Goal: Information Seeking & Learning: Learn about a topic

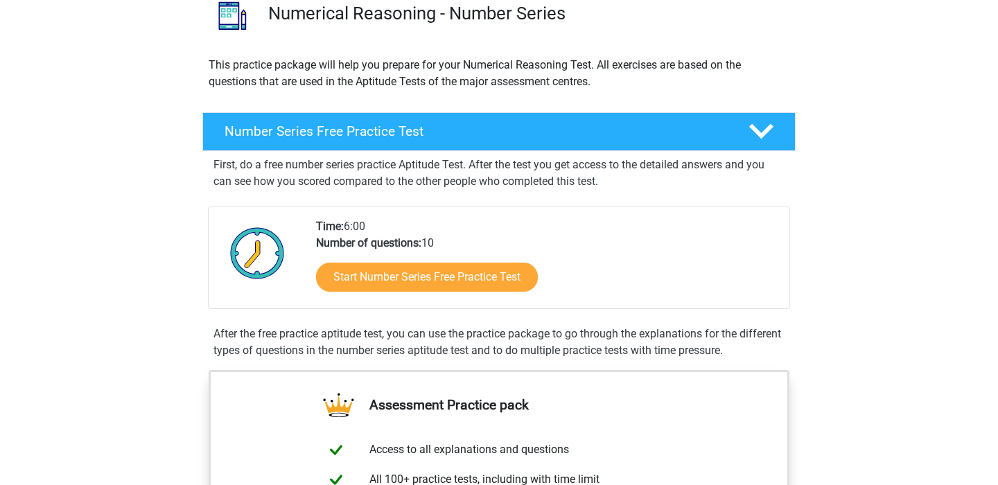
scroll to position [125, 0]
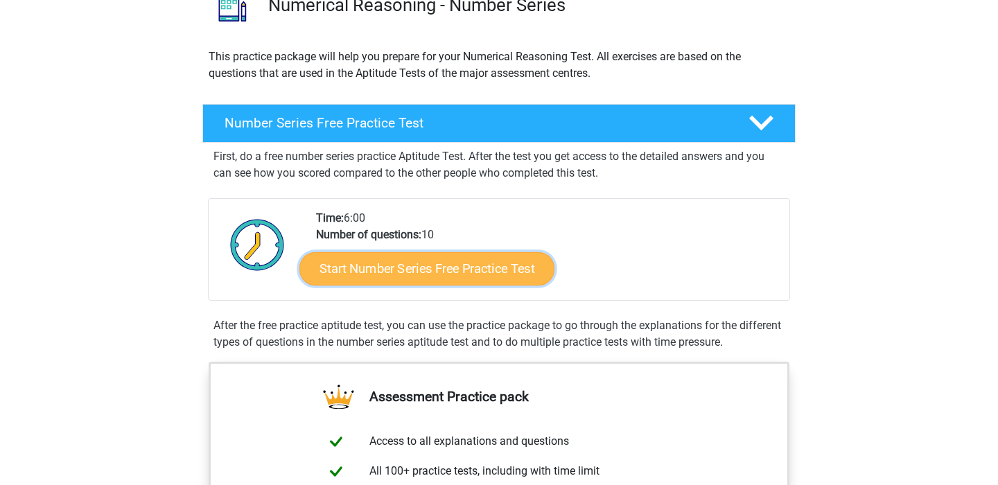
click at [472, 265] on link "Start Number Series Free Practice Test" at bounding box center [426, 268] width 255 height 33
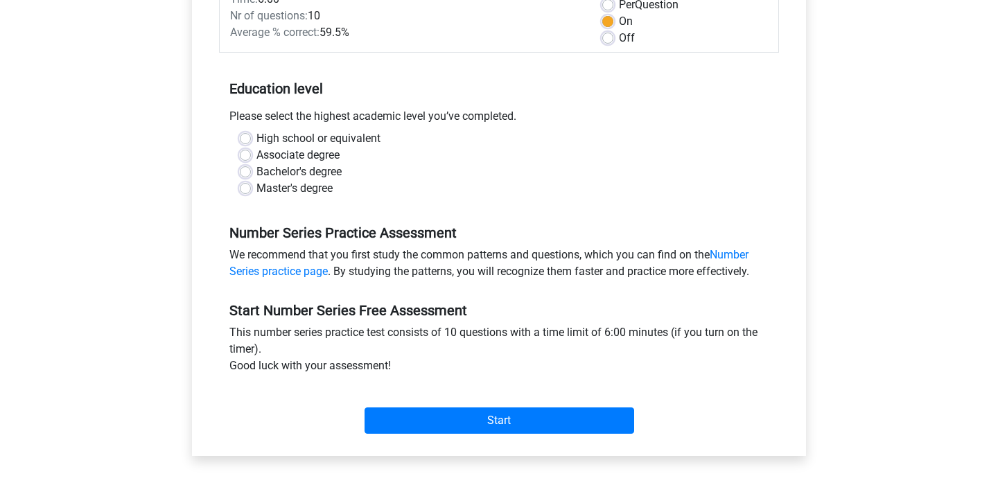
scroll to position [219, 0]
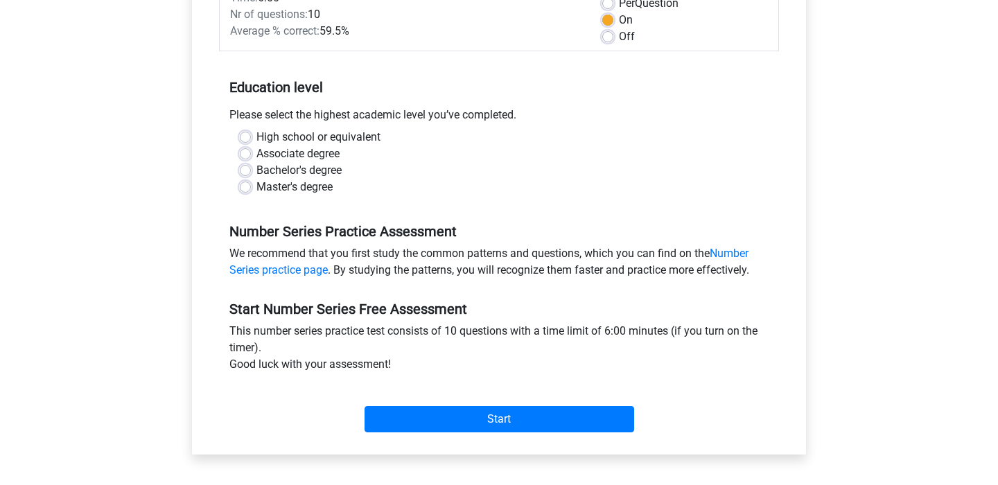
click at [256, 190] on label "Master's degree" at bounding box center [294, 187] width 76 height 17
click at [244, 190] on input "Master's degree" at bounding box center [245, 186] width 11 height 14
radio input "true"
click at [256, 169] on label "Bachelor's degree" at bounding box center [298, 170] width 85 height 17
click at [245, 169] on input "Bachelor's degree" at bounding box center [245, 169] width 11 height 14
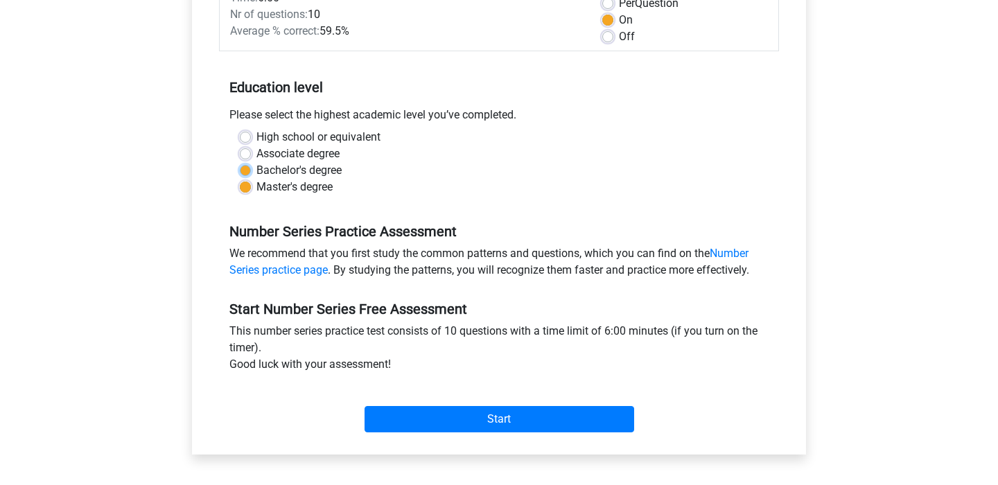
radio input "true"
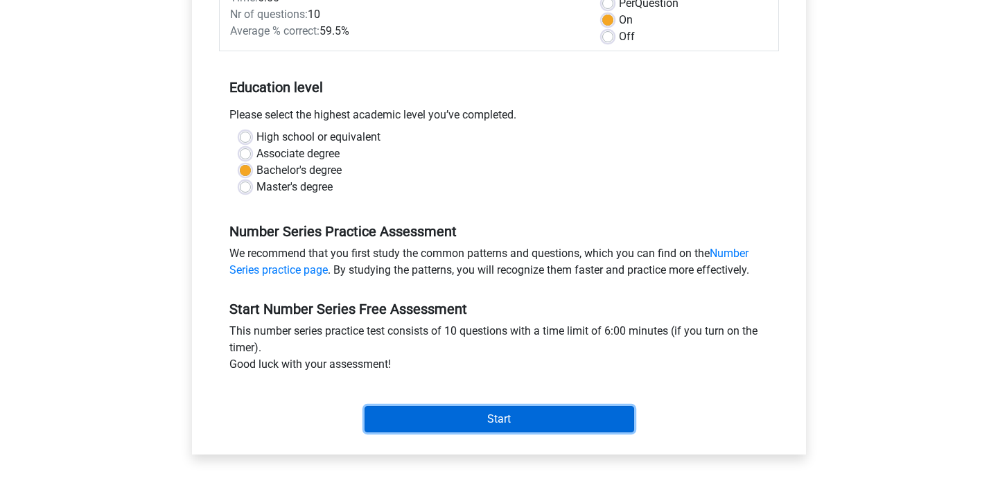
click at [542, 423] on input "Start" at bounding box center [500, 419] width 270 height 26
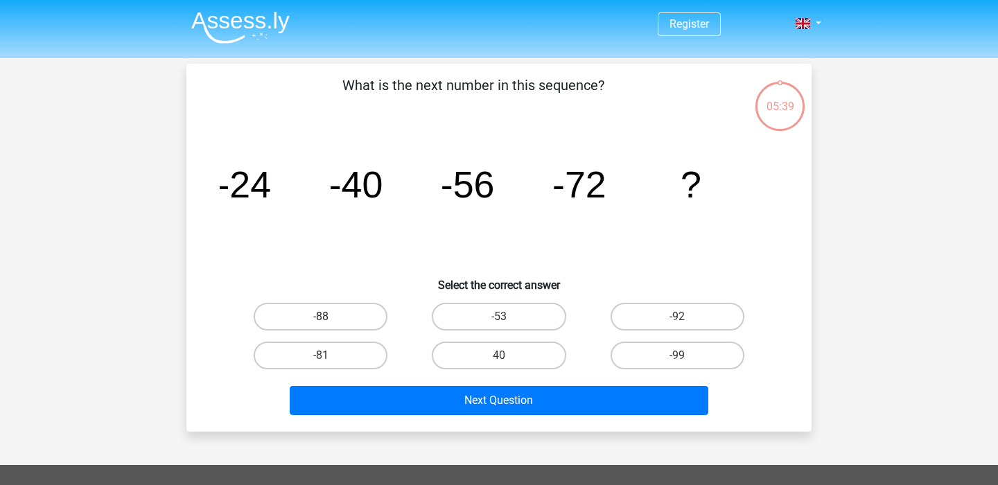
click at [333, 304] on label "-88" at bounding box center [321, 317] width 134 height 28
click at [330, 317] on input "-88" at bounding box center [325, 321] width 9 height 9
radio input "true"
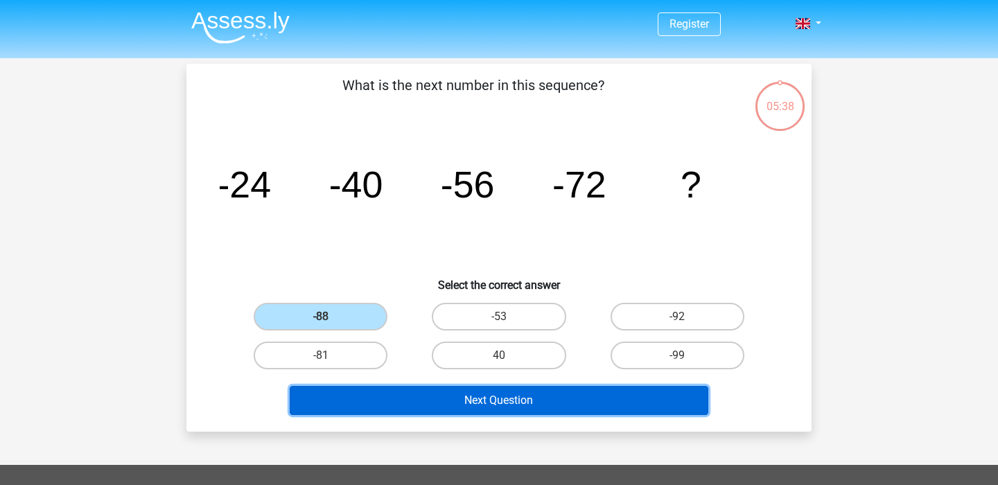
click at [536, 411] on button "Next Question" at bounding box center [499, 400] width 419 height 29
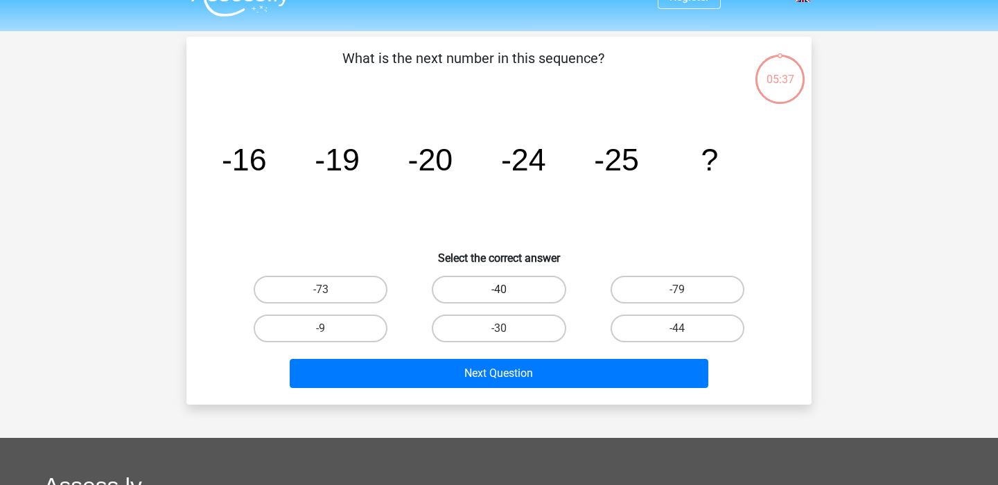
scroll to position [28, 0]
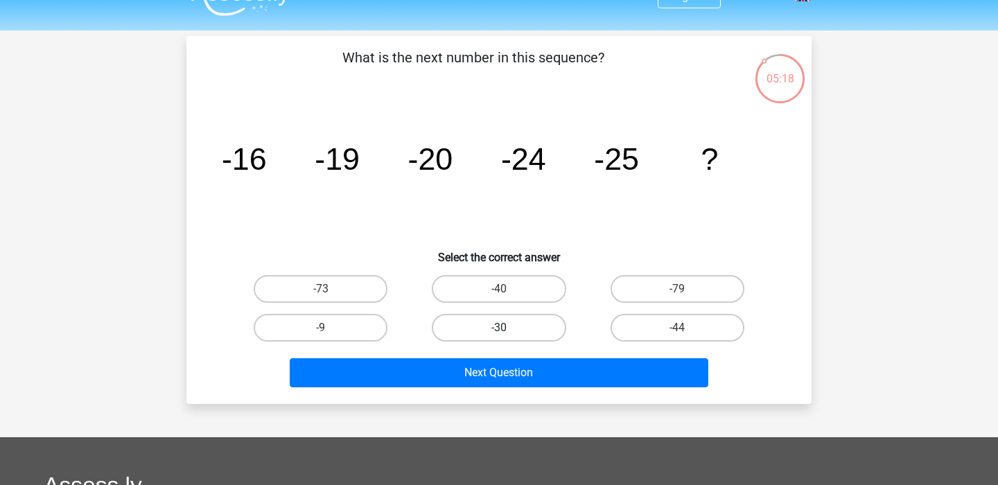
click at [513, 323] on label "-30" at bounding box center [499, 328] width 134 height 28
click at [508, 328] on input "-30" at bounding box center [503, 332] width 9 height 9
radio input "true"
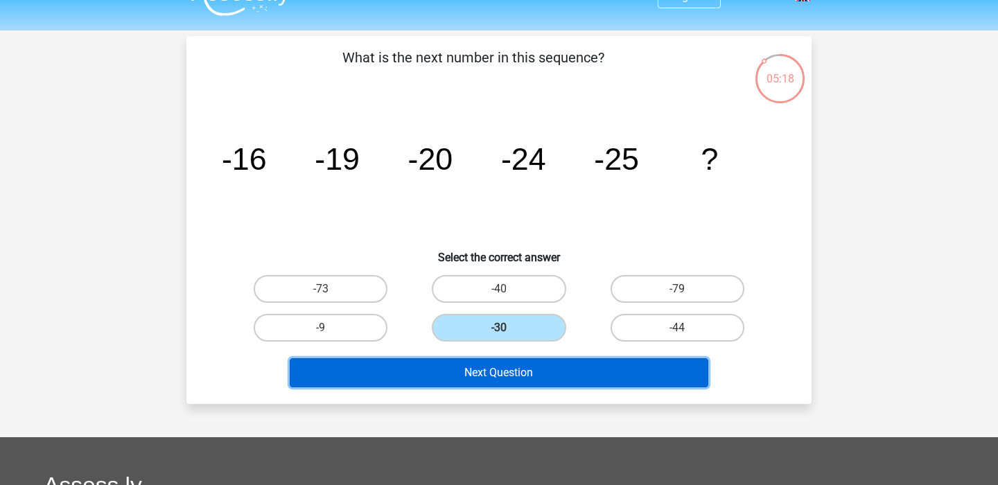
click at [496, 380] on button "Next Question" at bounding box center [499, 372] width 419 height 29
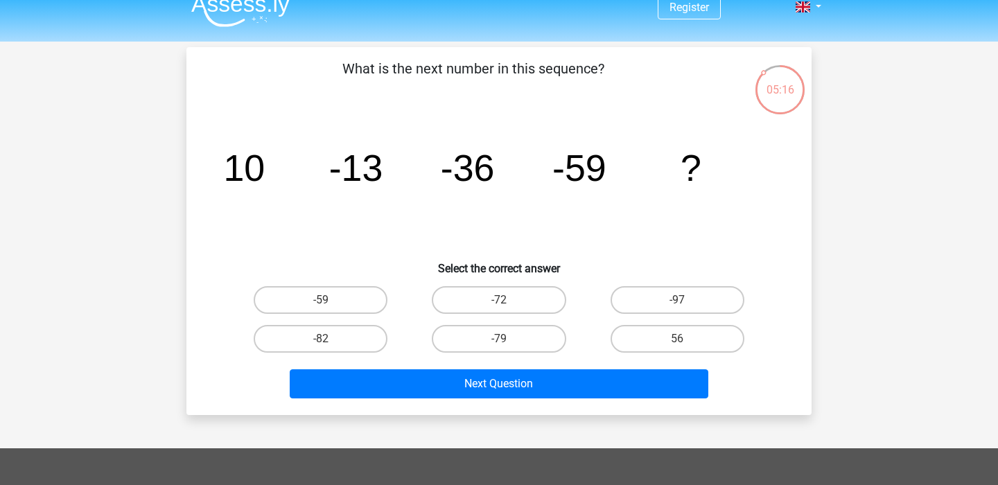
scroll to position [17, 0]
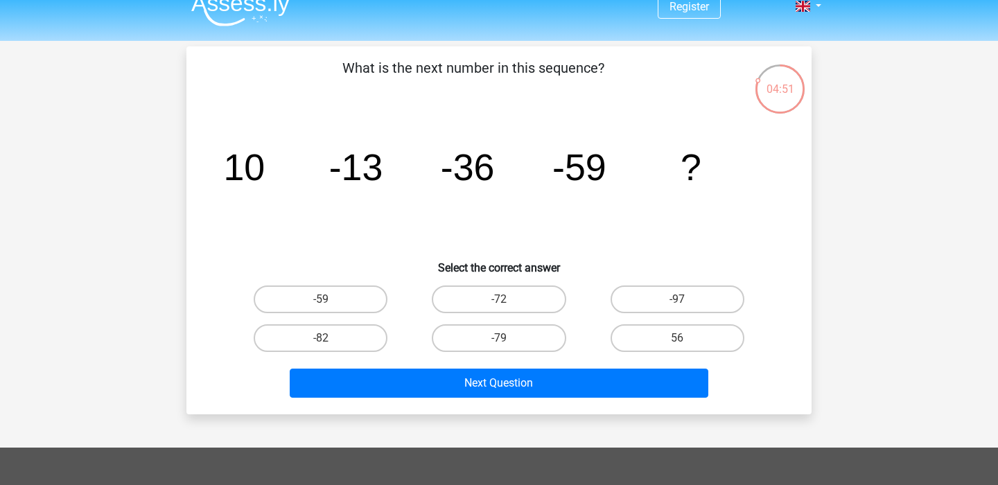
click at [326, 338] on input "-82" at bounding box center [325, 342] width 9 height 9
radio input "true"
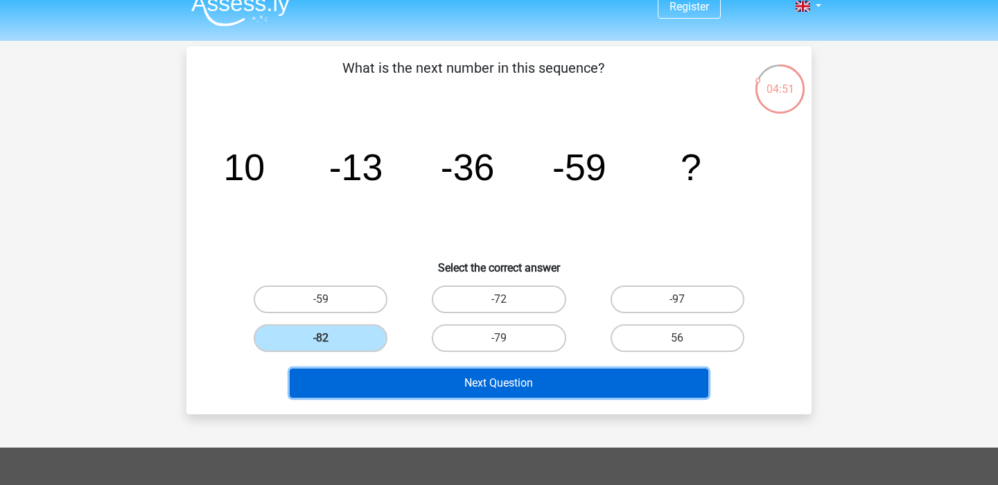
click at [385, 385] on button "Next Question" at bounding box center [499, 383] width 419 height 29
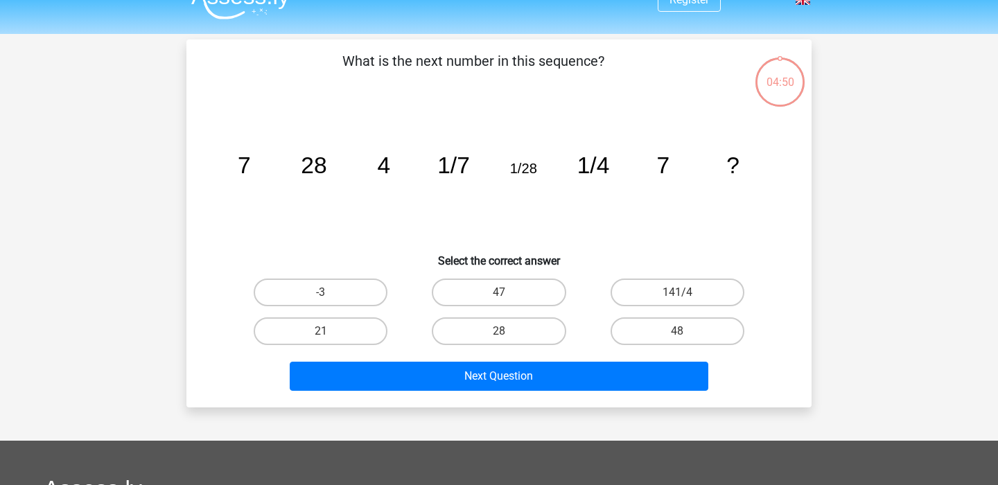
scroll to position [21, 0]
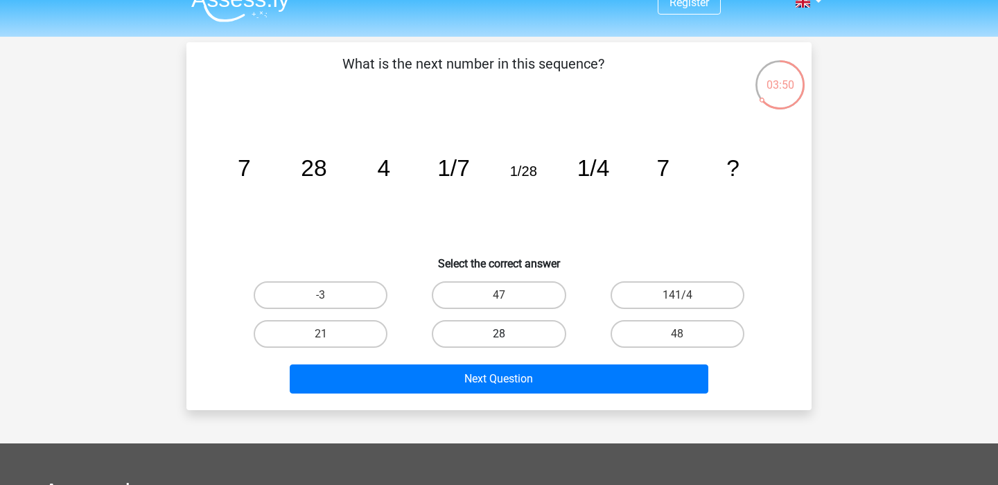
click at [530, 327] on label "28" at bounding box center [499, 334] width 134 height 28
click at [508, 334] on input "28" at bounding box center [503, 338] width 9 height 9
radio input "true"
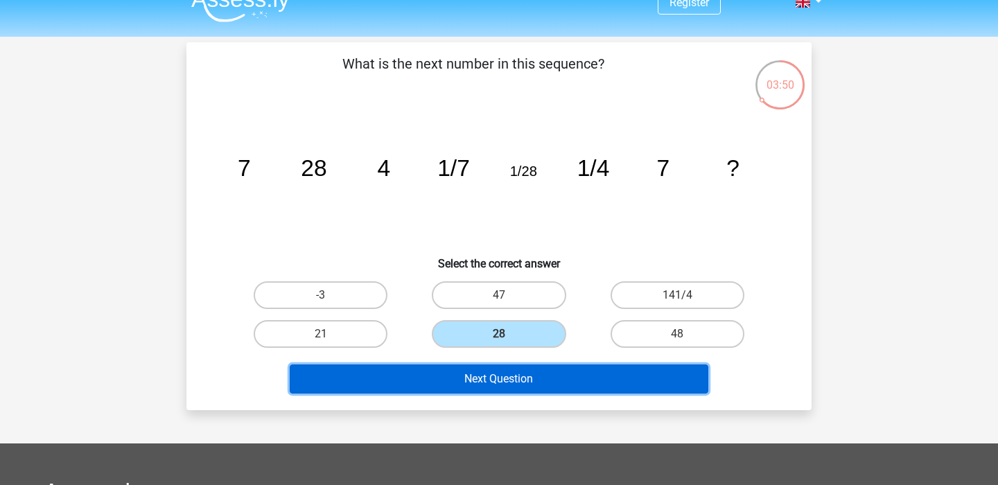
click at [525, 385] on button "Next Question" at bounding box center [499, 379] width 419 height 29
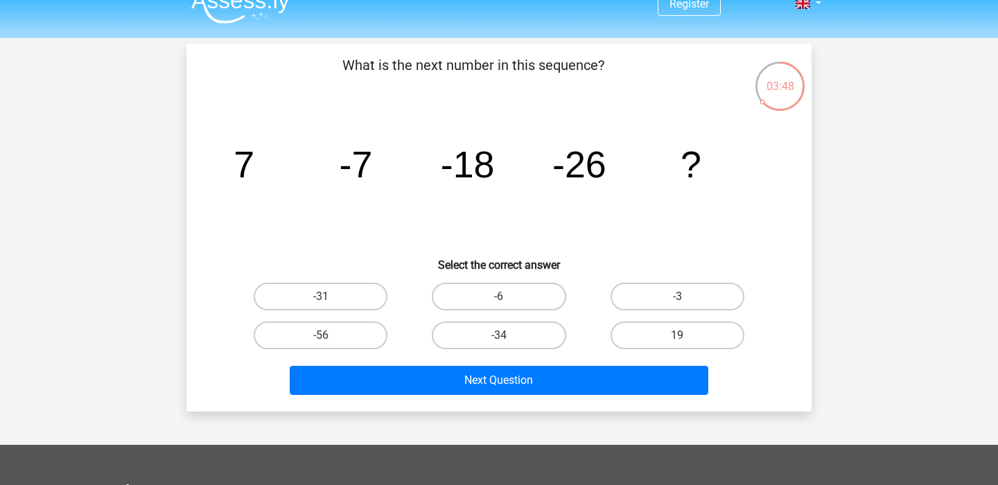
scroll to position [18, 0]
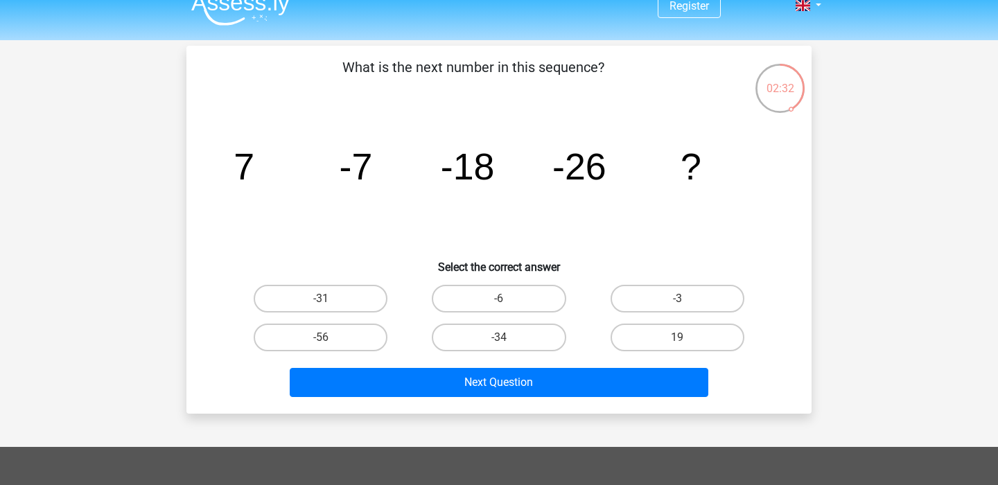
click at [322, 299] on input "-31" at bounding box center [325, 303] width 9 height 9
radio input "true"
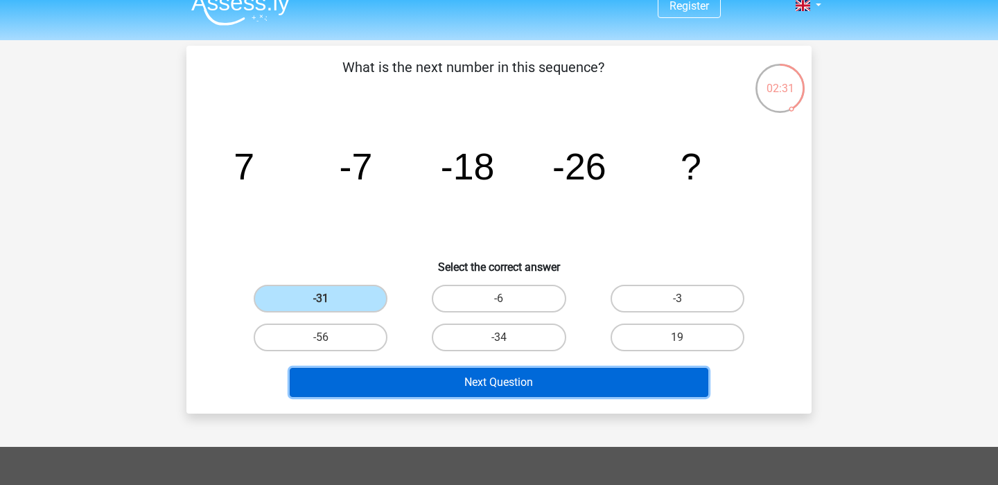
click at [480, 385] on button "Next Question" at bounding box center [499, 382] width 419 height 29
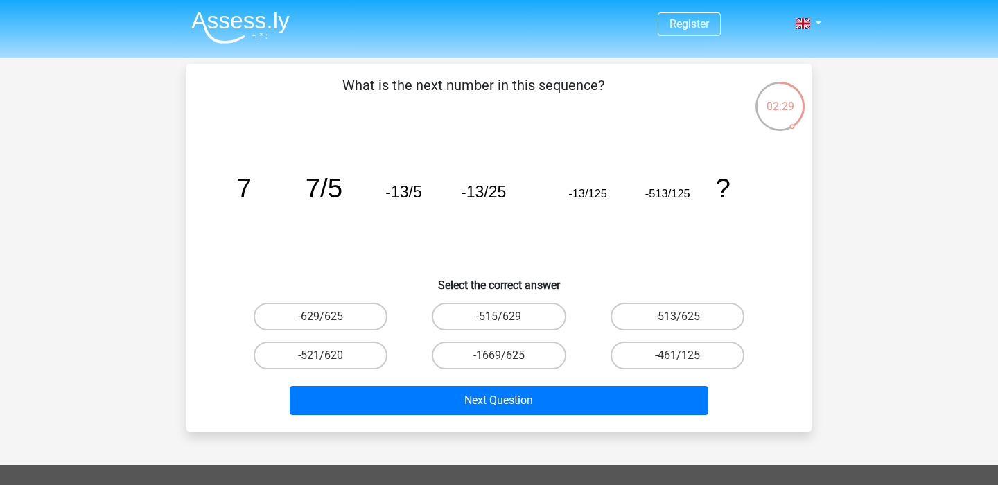
scroll to position [16, 0]
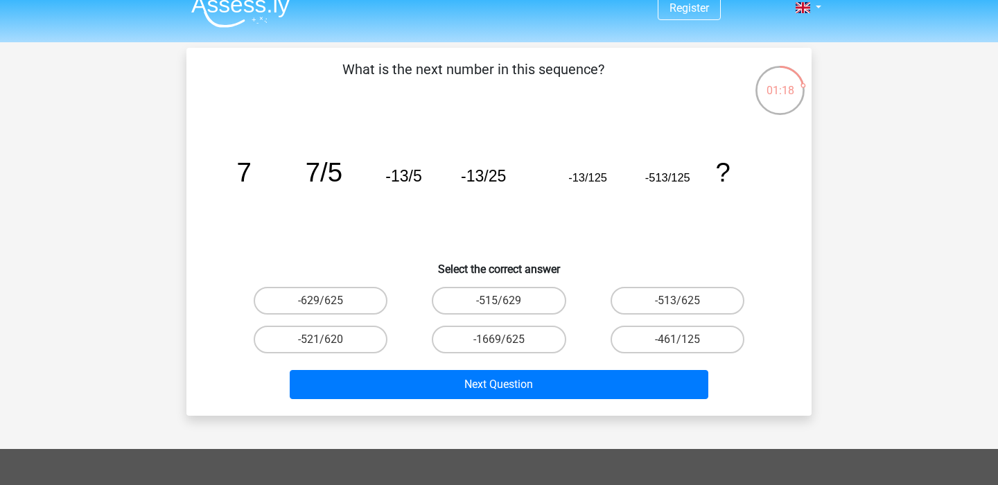
click at [684, 302] on input "-513/625" at bounding box center [681, 305] width 9 height 9
radio input "true"
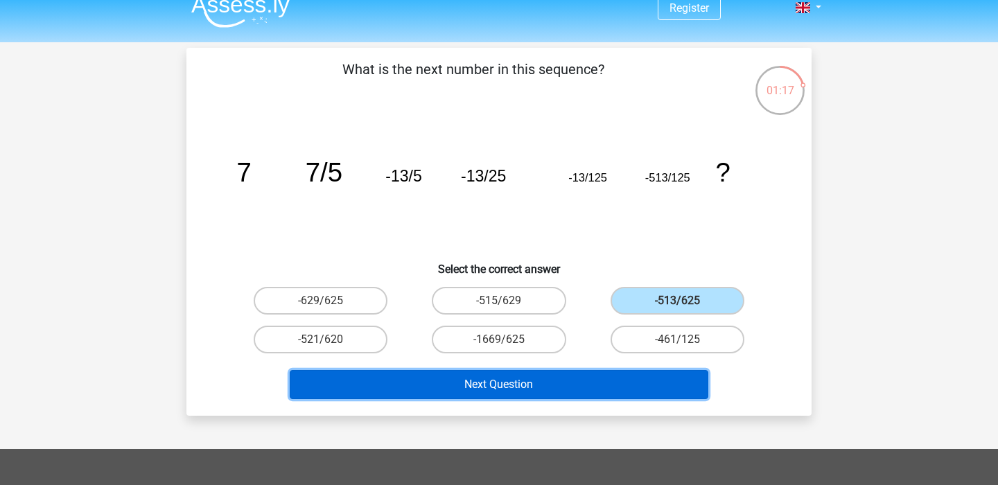
click at [576, 373] on button "Next Question" at bounding box center [499, 384] width 419 height 29
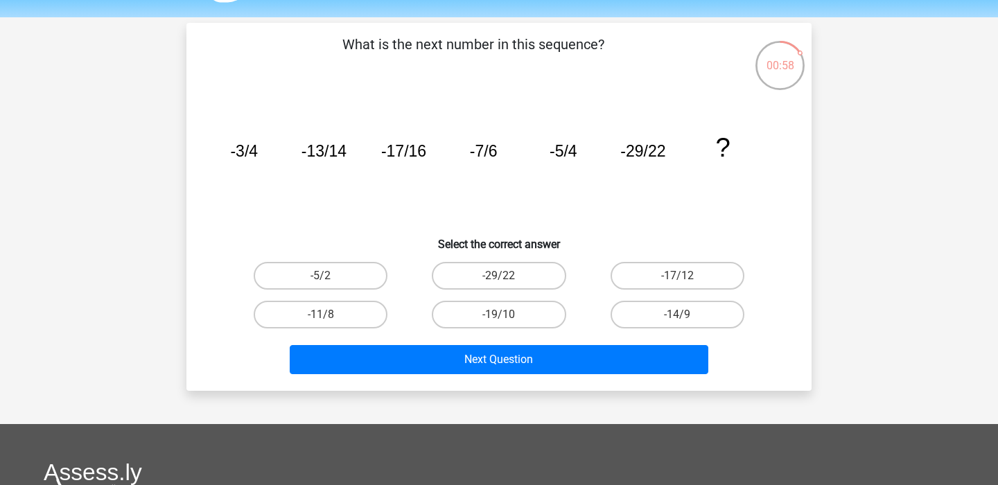
scroll to position [9, 0]
